Goal: Subscribe to service/newsletter

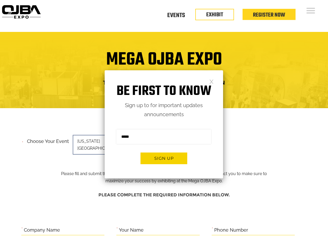
click at [164, 125] on form "Sign me up for the newsletter! ******* Sign up" at bounding box center [164, 149] width 118 height 60
click at [164, 159] on button "Sign up" at bounding box center [164, 159] width 47 height 12
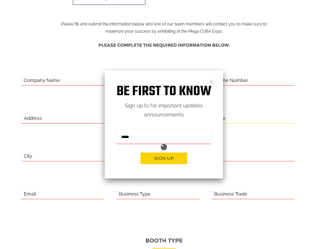
scroll to position [213, 0]
